Goal: Navigation & Orientation: Find specific page/section

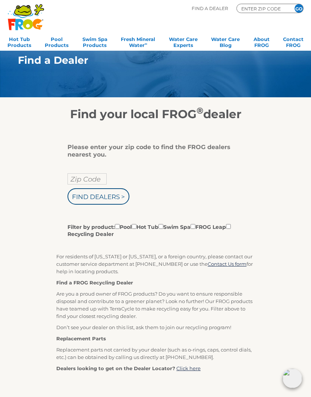
click at [91, 176] on input "Zip Code" at bounding box center [87, 178] width 39 height 11
type input "Zip Code"
click at [110, 203] on input "Find Dealers >" at bounding box center [99, 196] width 62 height 16
type input "Zip Code"
click at [137, 229] on input "Filter by product: Pool Hot Tub Swim Spa FROG Leap Recycling Dealer" at bounding box center [134, 226] width 5 height 5
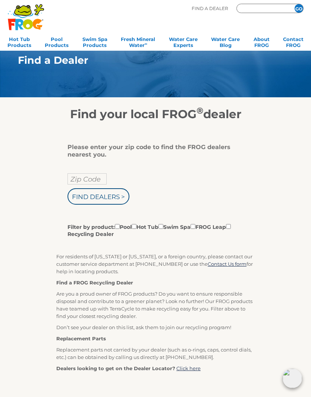
checkbox input "true"
type input "ENTER ZIP CODE"
click at [272, 8] on input "ENTER ZIP CODE" at bounding box center [263, 8] width 45 height 7
type input "92335"
click at [300, 8] on input "GO" at bounding box center [299, 8] width 9 height 9
